Goal: Information Seeking & Learning: Learn about a topic

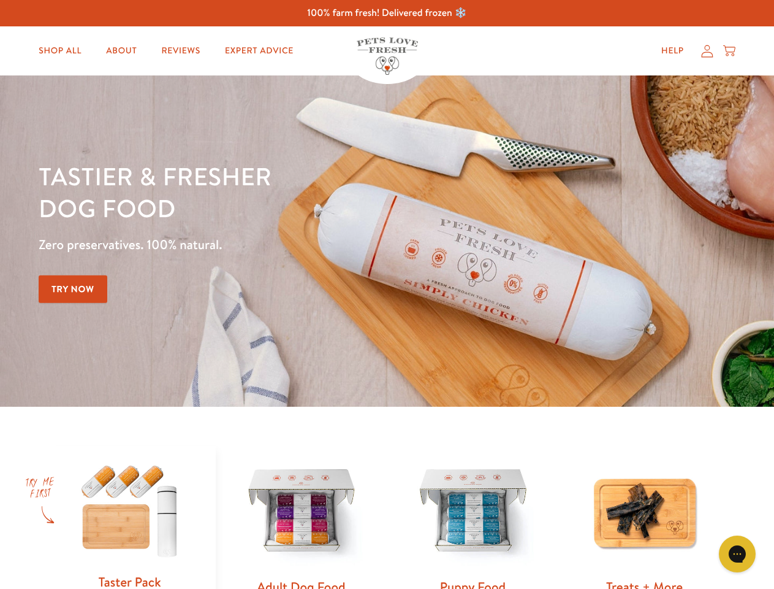
click at [387, 294] on div "Tastier & fresher dog food Zero preservatives. 100% natural. Try Now" at bounding box center [271, 241] width 465 height 162
click at [737, 554] on icon "Gorgias live chat" at bounding box center [737, 553] width 12 height 12
